Goal: Information Seeking & Learning: Learn about a topic

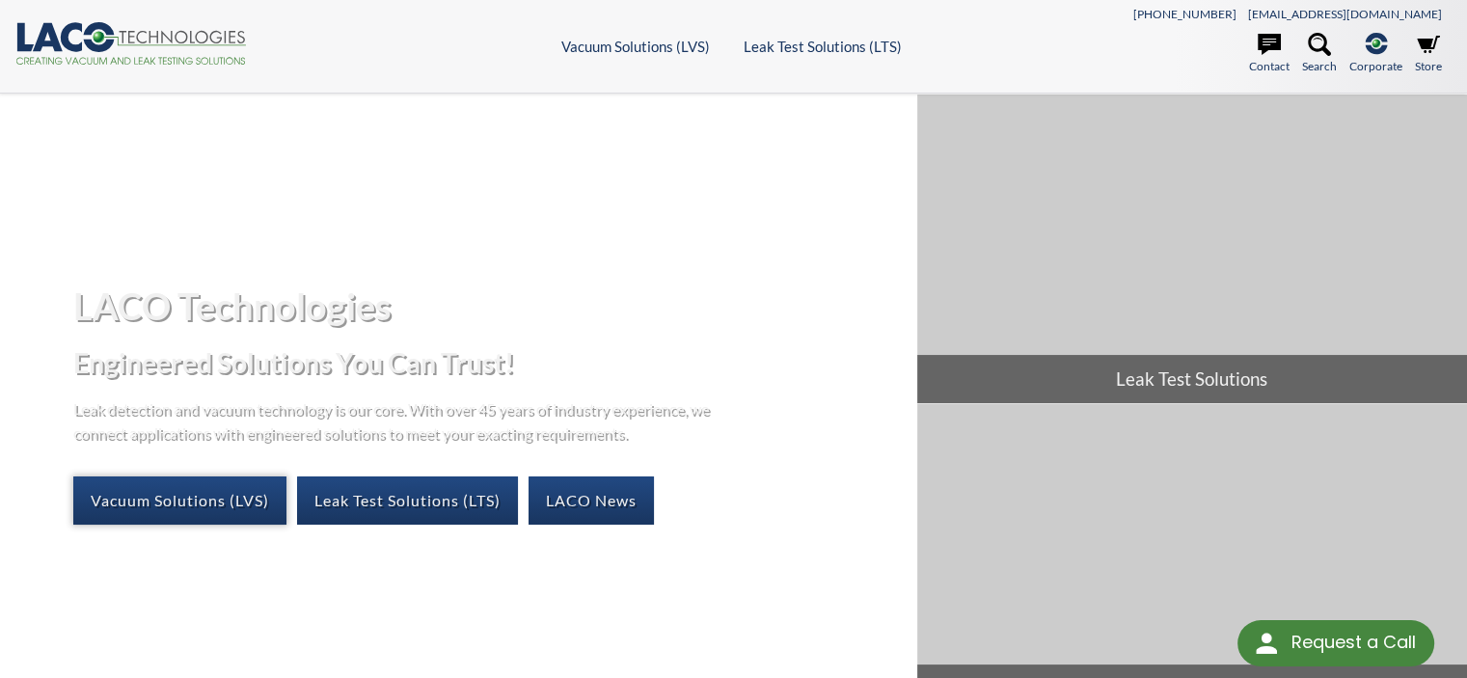
click at [143, 506] on link "Vacuum Solutions (LVS)" at bounding box center [179, 500] width 213 height 48
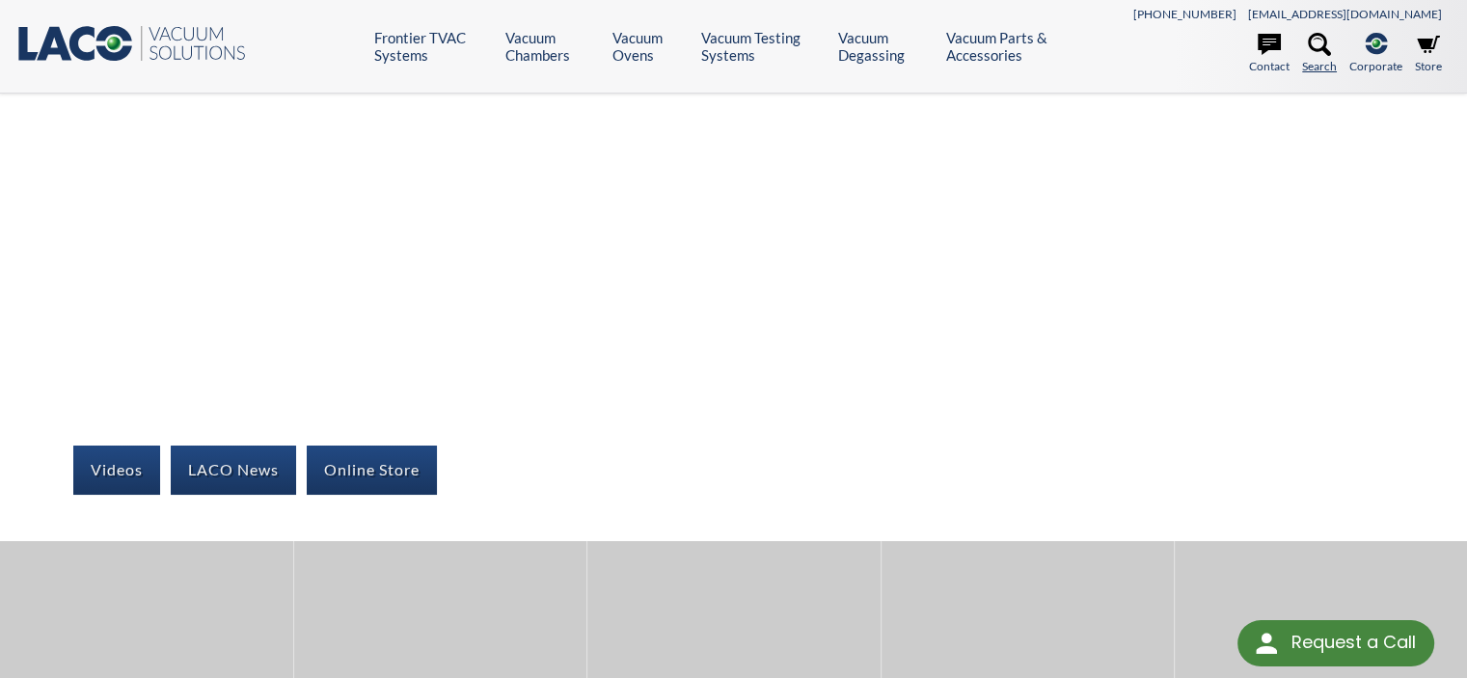
click at [1311, 48] on icon at bounding box center [1319, 44] width 23 height 23
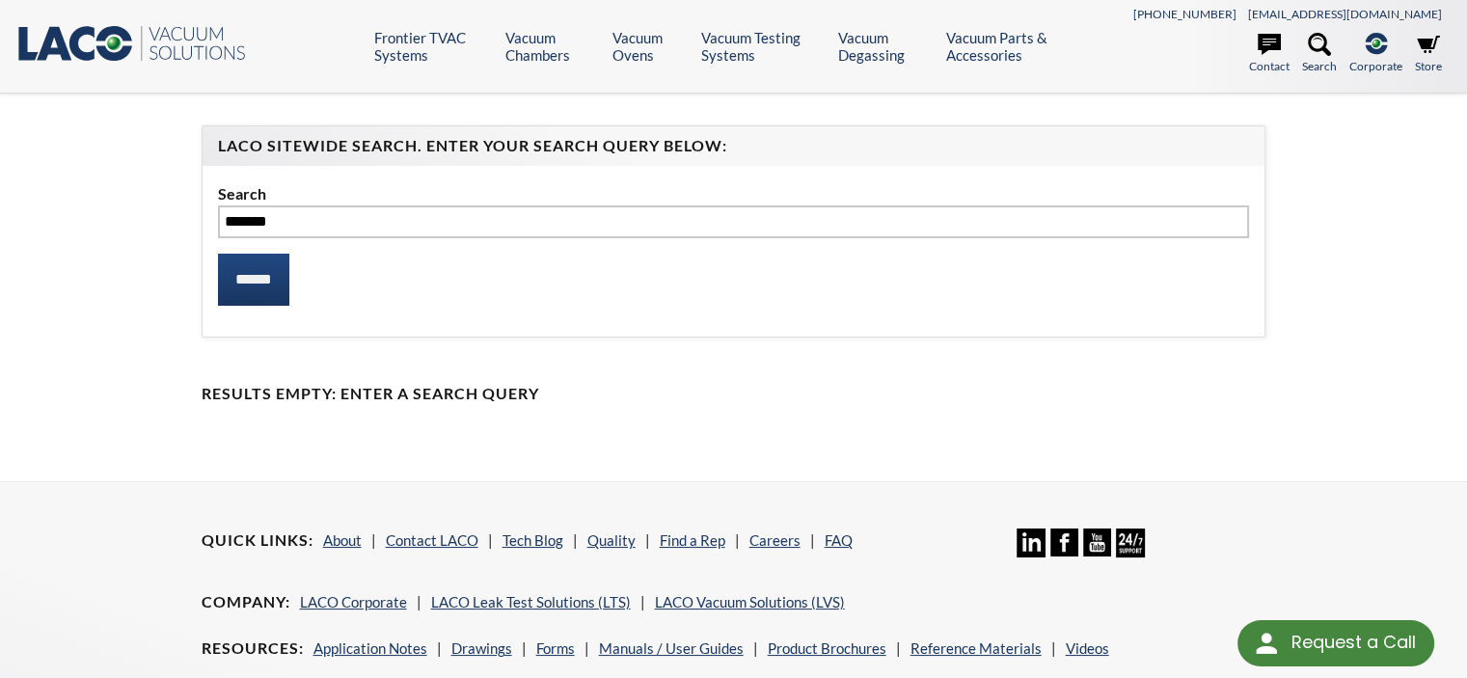
type input "*******"
click at [218, 254] on input "******" at bounding box center [253, 280] width 71 height 52
